Goal: Check status: Check status

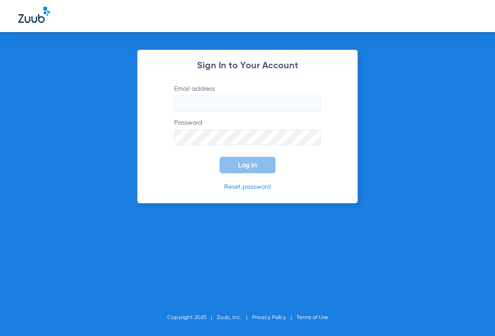
type input "[EMAIL_ADDRESS][DOMAIN_NAME]"
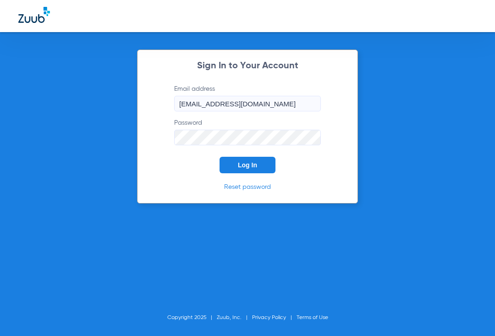
click at [231, 170] on button "Log In" at bounding box center [247, 165] width 56 height 16
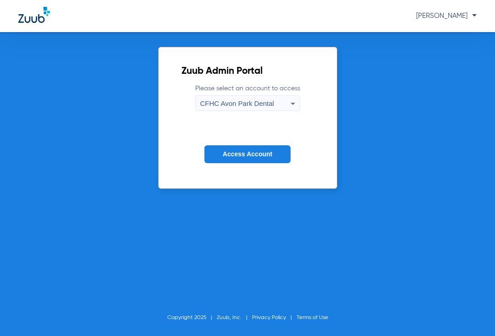
click at [237, 102] on span "CFHC Avon Park Dental" at bounding box center [237, 103] width 74 height 8
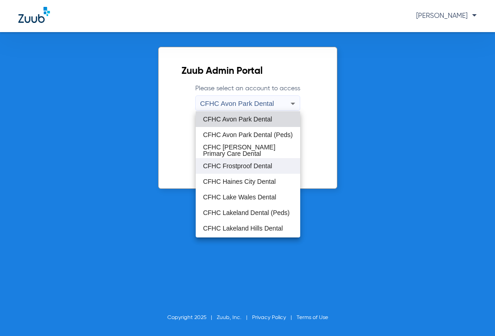
click at [235, 164] on span "CFHC Frostproof Dental" at bounding box center [237, 166] width 69 height 6
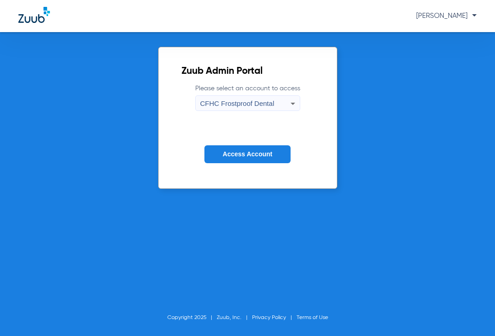
click at [233, 146] on button "Access Account" at bounding box center [247, 154] width 86 height 18
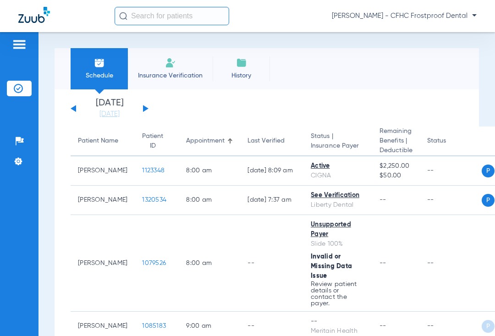
click at [145, 110] on button at bounding box center [145, 108] width 5 height 7
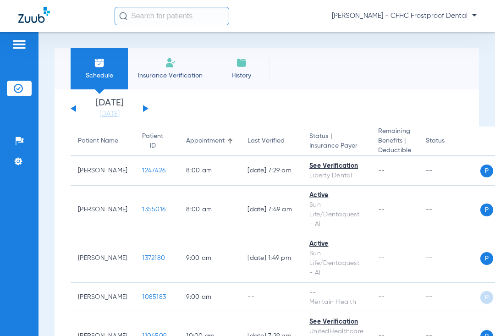
click at [145, 110] on button at bounding box center [145, 108] width 5 height 7
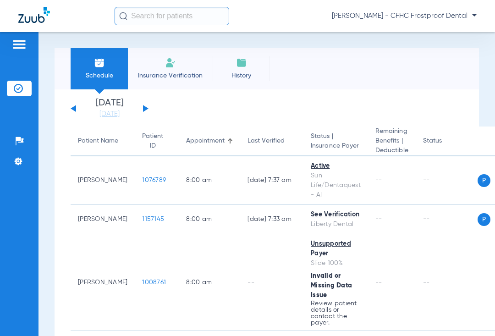
click at [145, 110] on button at bounding box center [145, 108] width 5 height 7
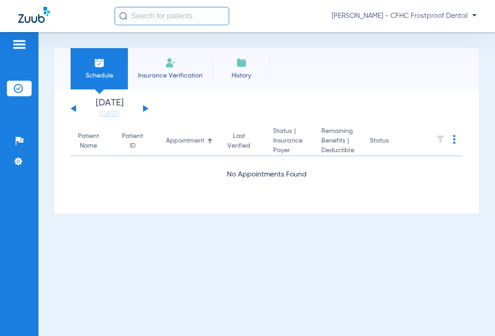
click at [145, 110] on button at bounding box center [145, 108] width 5 height 7
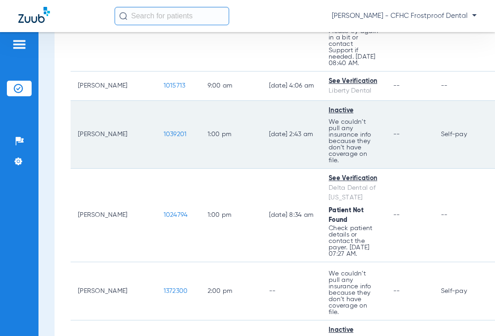
scroll to position [367, 0]
